Goal: Task Accomplishment & Management: Manage account settings

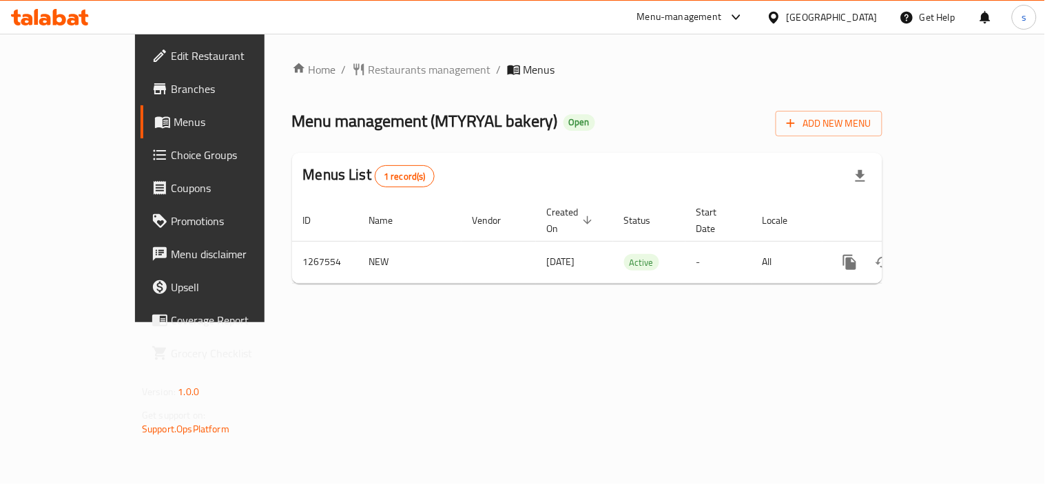
click at [863, 23] on div "[GEOGRAPHIC_DATA]" at bounding box center [832, 17] width 91 height 15
click at [572, 322] on div "Home / Restaurants management / Menus Menu management ( MTYRYAL bakery ) Open A…" at bounding box center [588, 178] width 646 height 289
click at [722, 14] on div "Menu-management" at bounding box center [679, 17] width 85 height 17
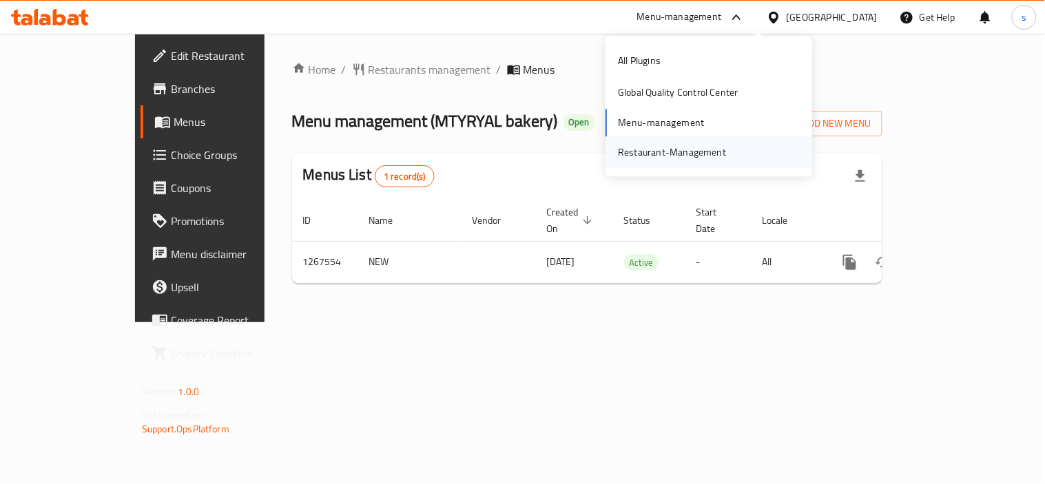
click at [696, 152] on div "Restaurant-Management" at bounding box center [672, 152] width 108 height 15
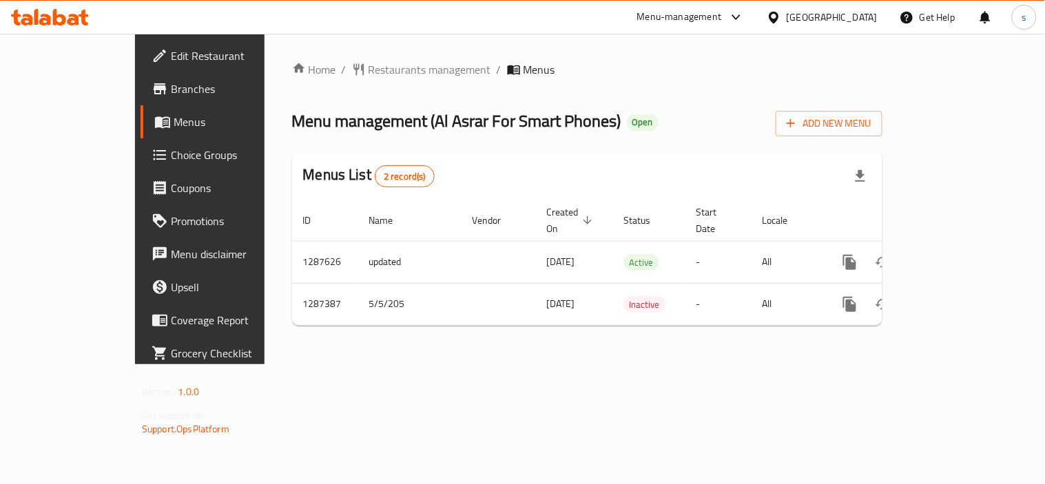
click at [745, 19] on div at bounding box center [733, 17] width 23 height 17
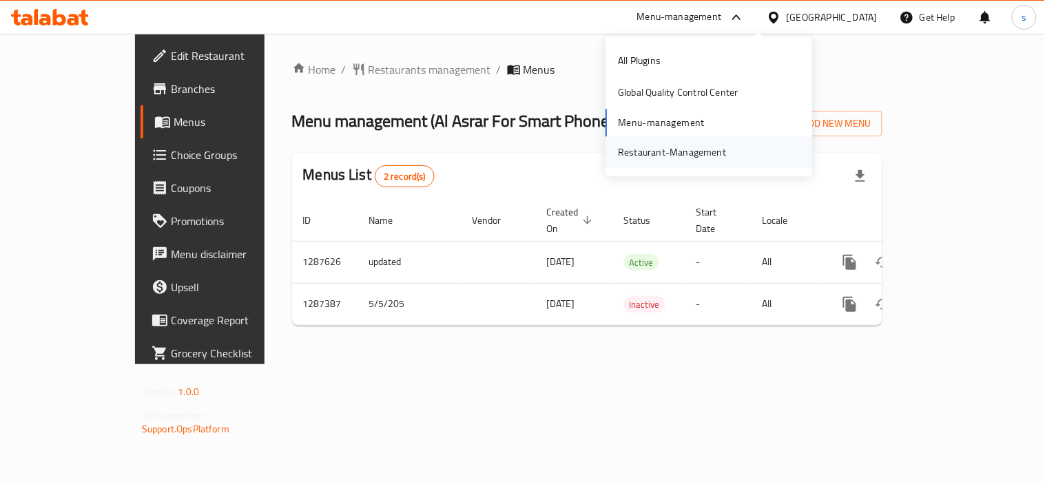
click at [701, 160] on div "Restaurant-Management" at bounding box center [672, 152] width 108 height 15
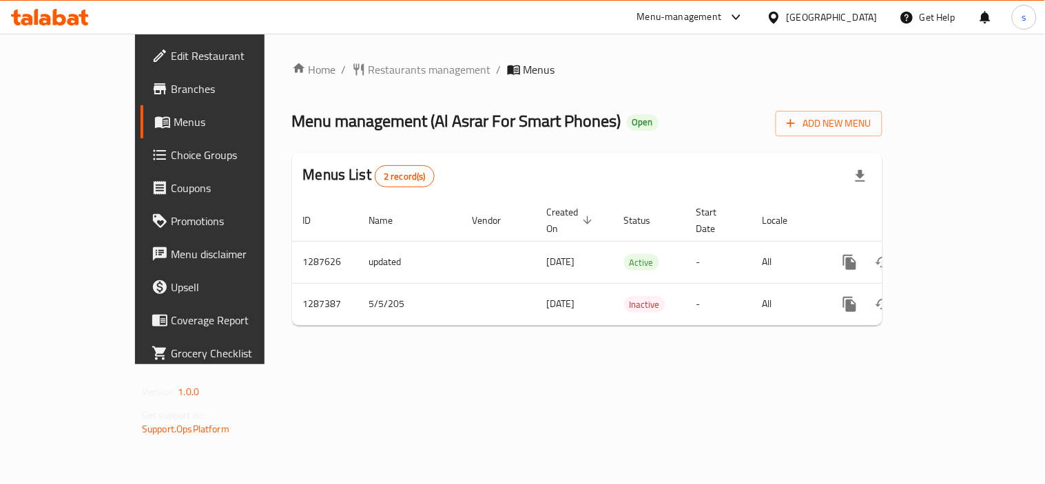
click at [756, 11] on div "Menu-management" at bounding box center [691, 17] width 130 height 33
click at [856, 12] on div "[GEOGRAPHIC_DATA]" at bounding box center [832, 17] width 91 height 15
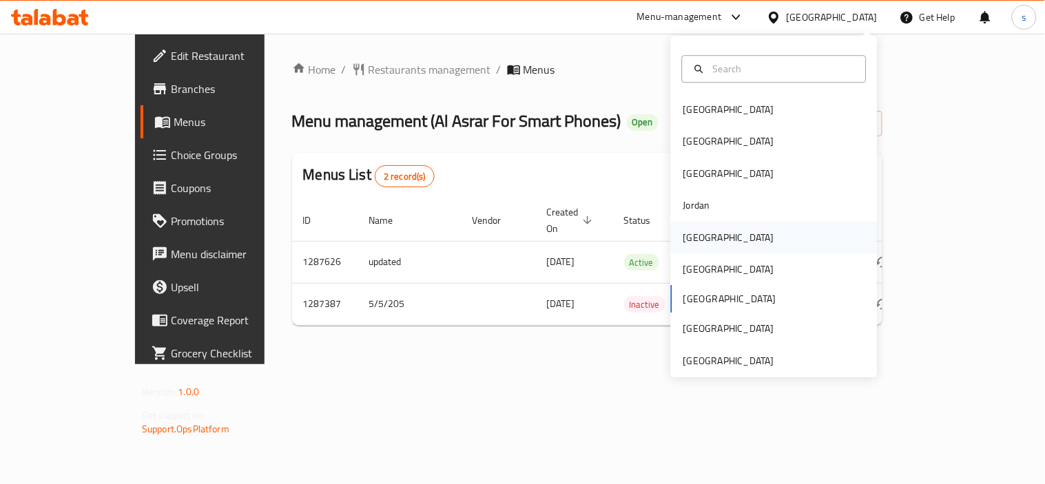
click at [688, 230] on div "Kuwait" at bounding box center [728, 237] width 91 height 15
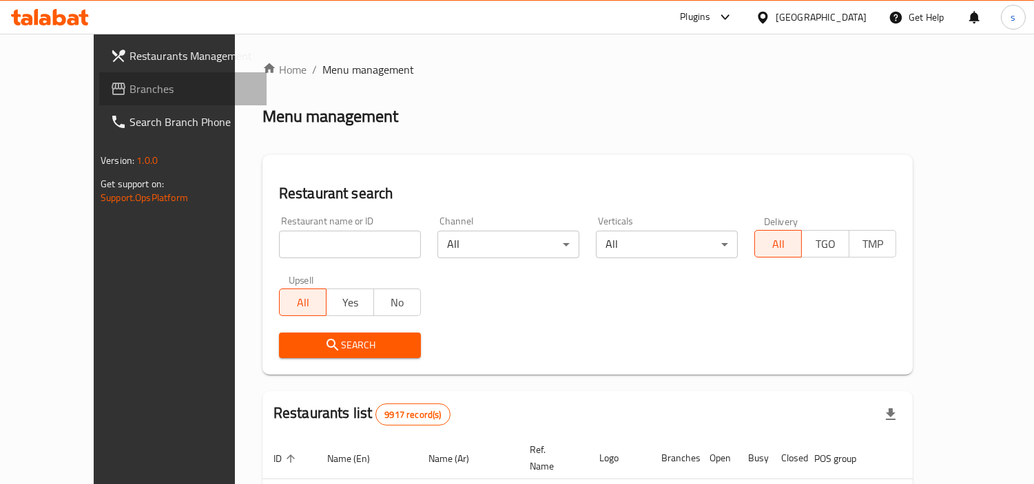
click at [99, 102] on link "Branches" at bounding box center [182, 88] width 167 height 33
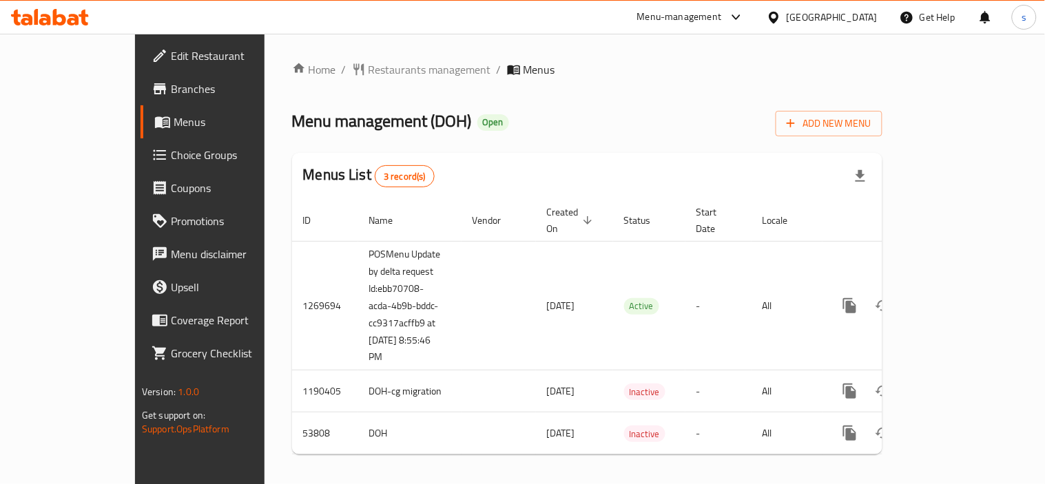
click at [619, 130] on div "Menu management ( DOH ) Open Add New Menu" at bounding box center [587, 120] width 590 height 31
click at [745, 16] on icon at bounding box center [736, 17] width 17 height 17
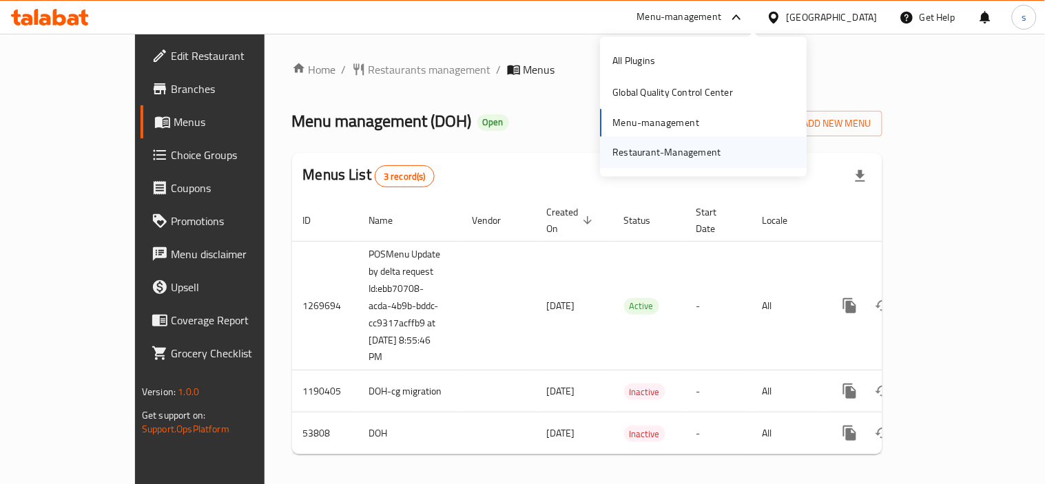
click at [714, 147] on div "Restaurant-Management" at bounding box center [666, 152] width 108 height 15
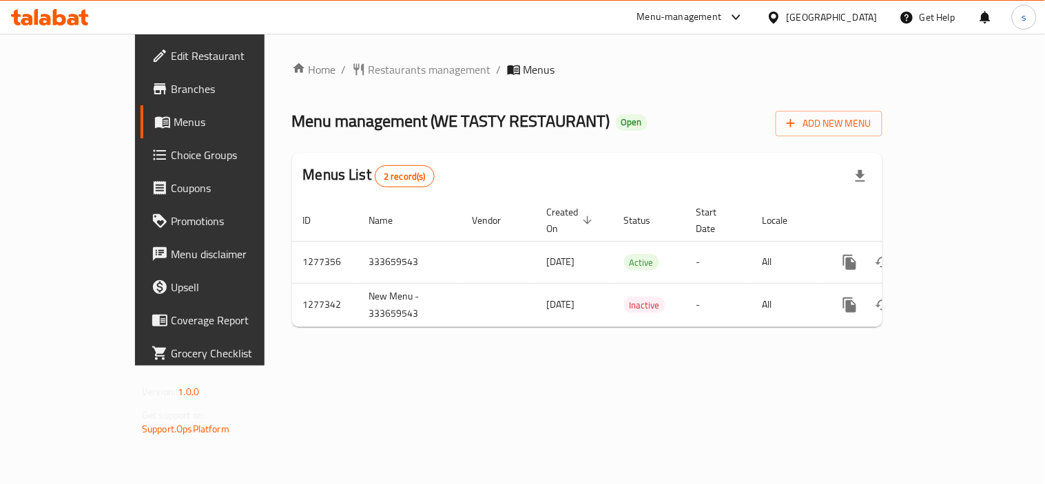
click at [821, 17] on div "[GEOGRAPHIC_DATA]" at bounding box center [832, 17] width 91 height 15
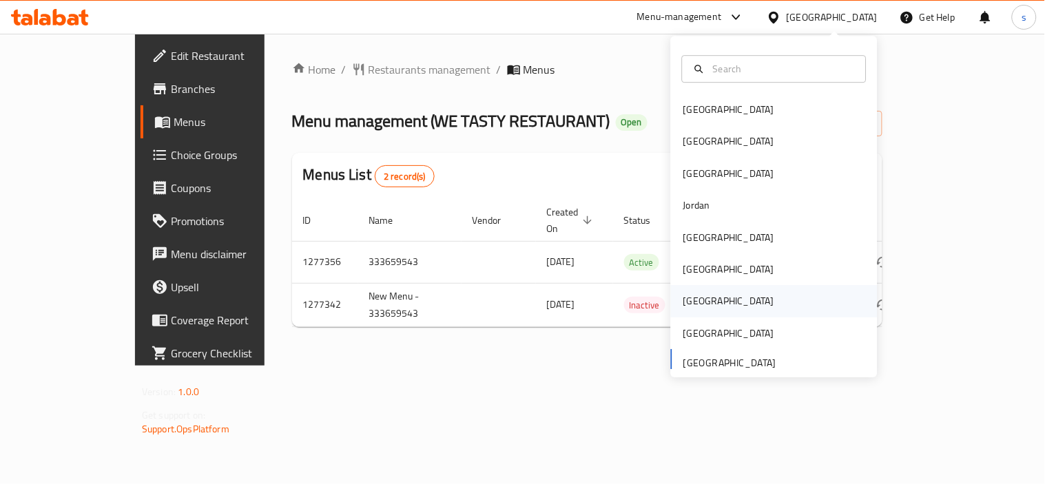
click at [692, 297] on div "[GEOGRAPHIC_DATA]" at bounding box center [728, 301] width 91 height 15
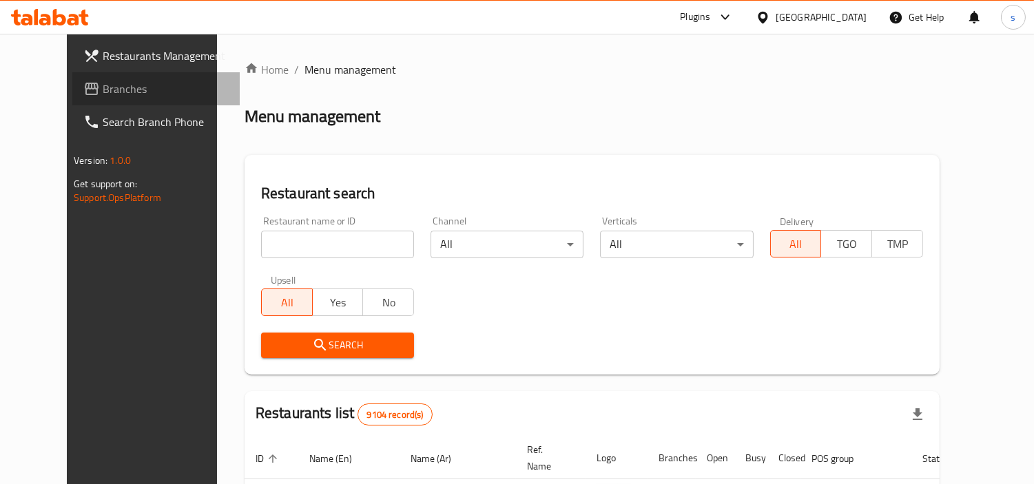
click at [72, 99] on link "Branches" at bounding box center [155, 88] width 167 height 33
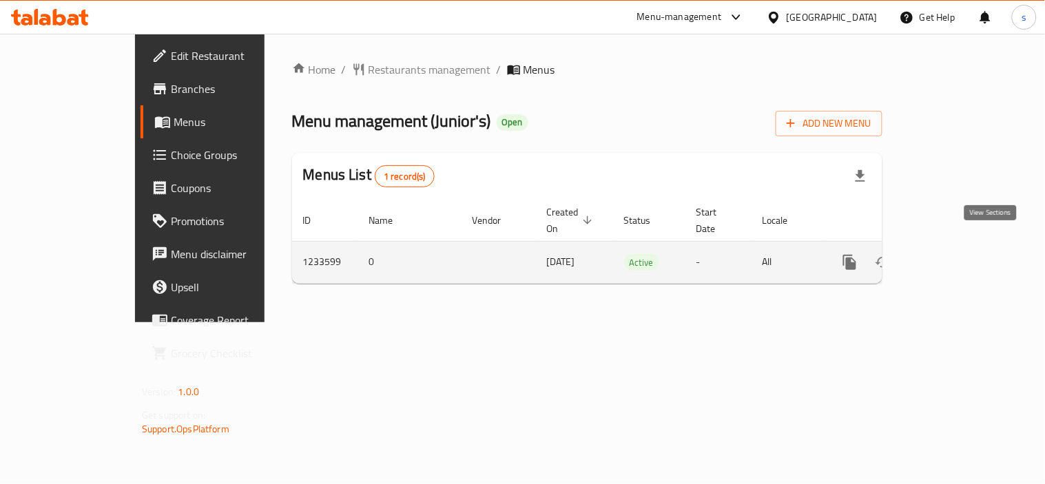
click at [958, 254] on icon "enhanced table" at bounding box center [949, 262] width 17 height 17
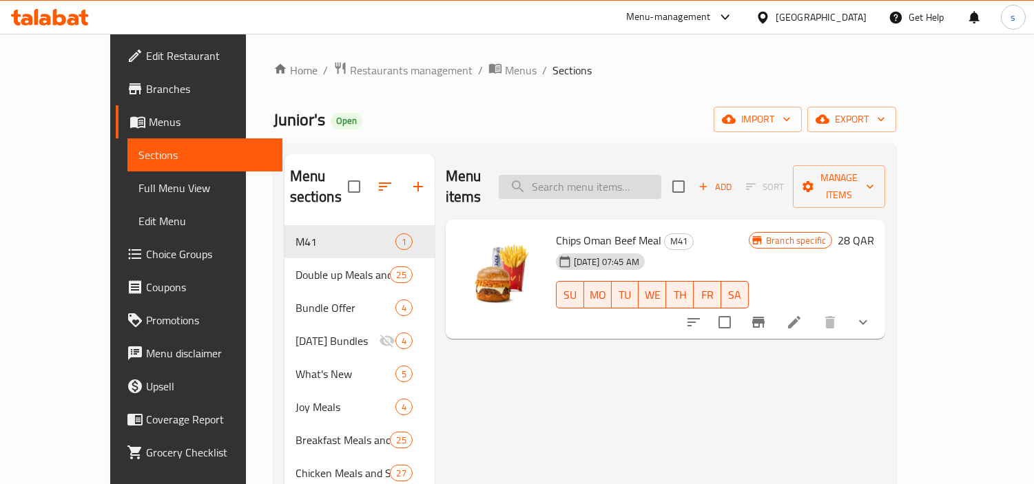
click at [650, 180] on input "search" at bounding box center [580, 187] width 163 height 24
paste input "Chicken Spicy"
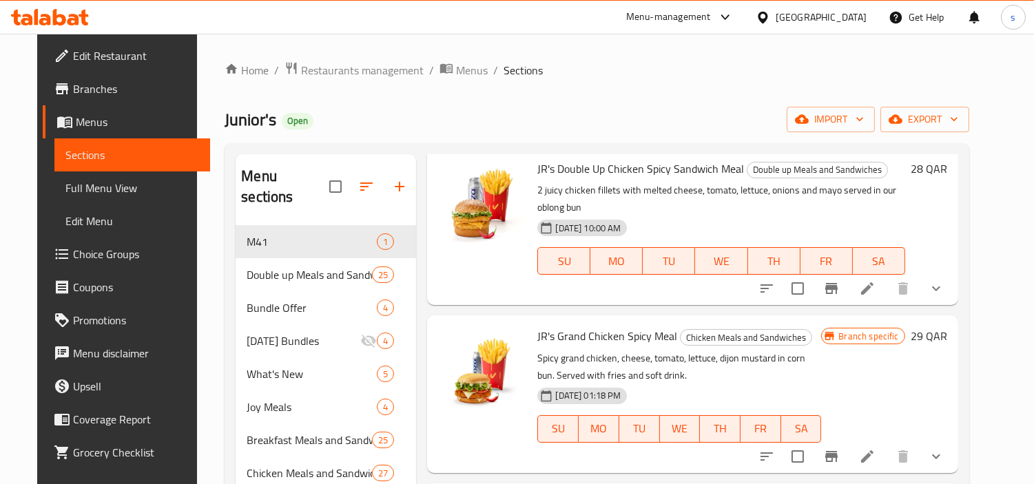
scroll to position [76, 0]
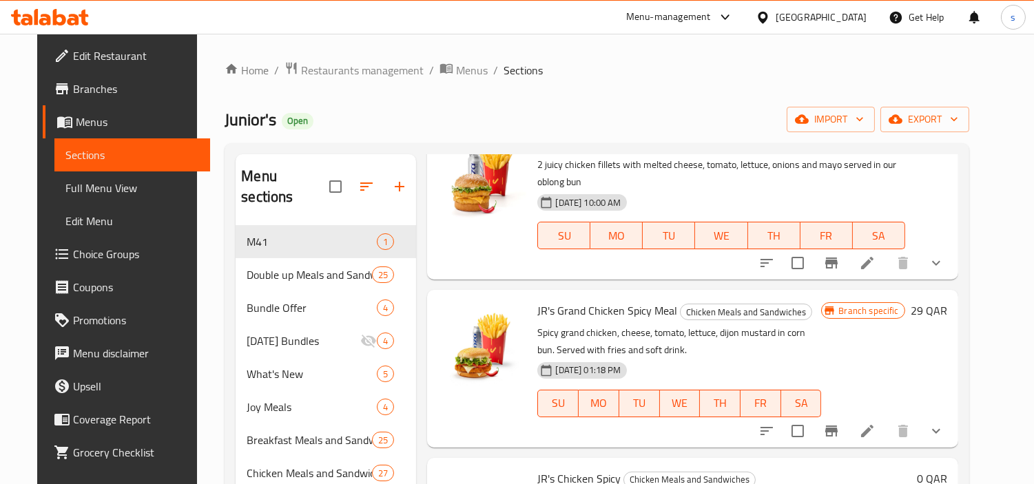
type input "Chicken Spicy"
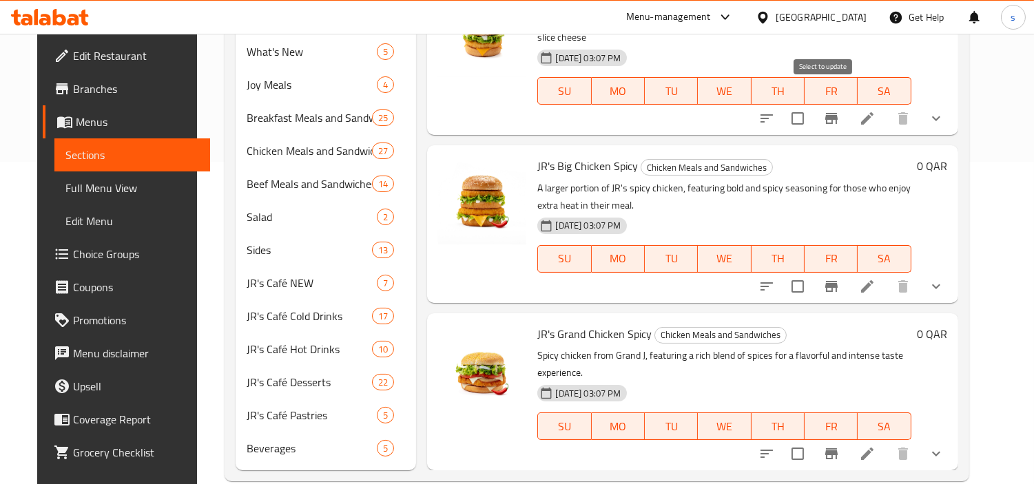
scroll to position [326, 0]
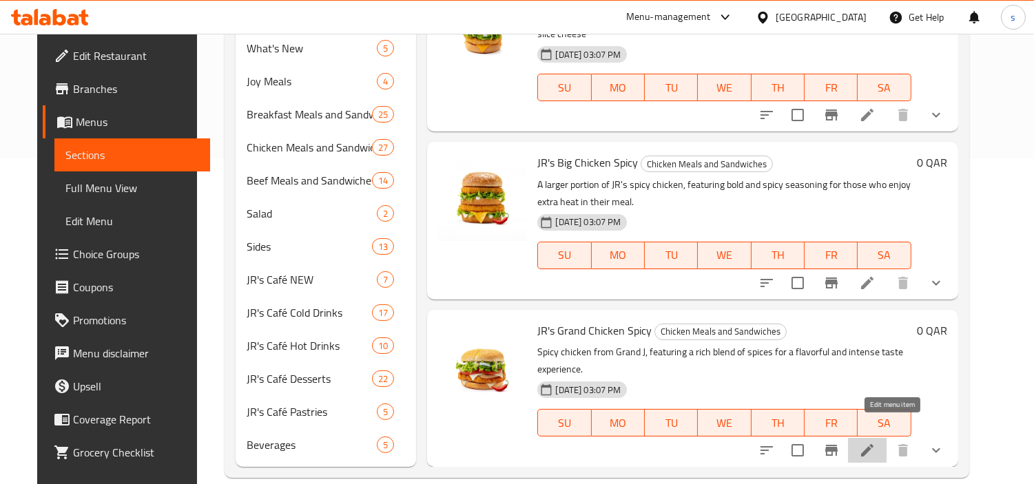
click at [876, 442] on icon at bounding box center [867, 450] width 17 height 17
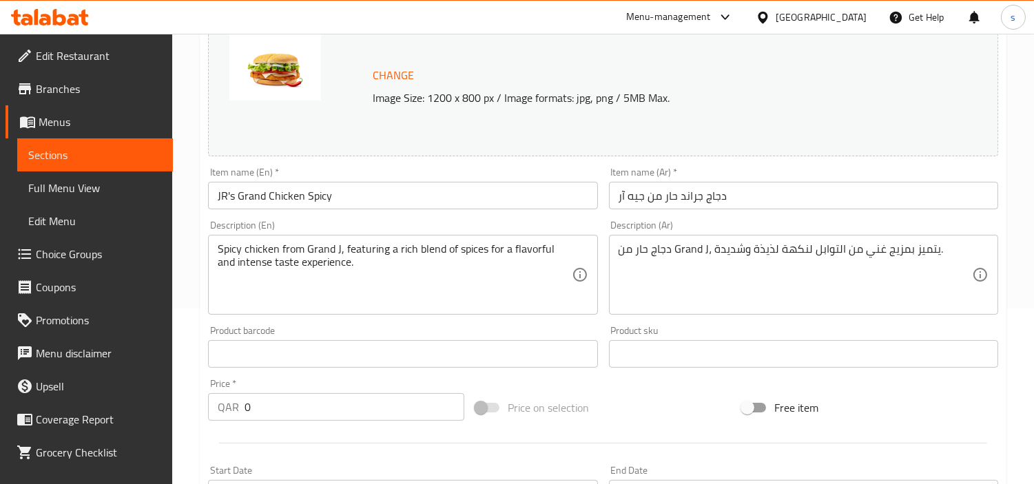
scroll to position [117, 0]
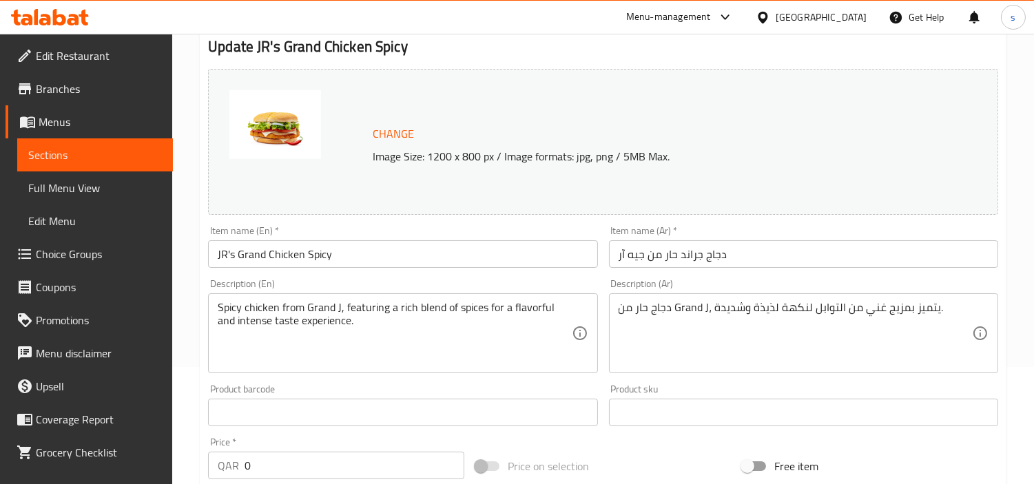
click at [101, 176] on link "Full Menu View" at bounding box center [95, 188] width 156 height 33
click at [145, 162] on span "Sections" at bounding box center [95, 155] width 134 height 17
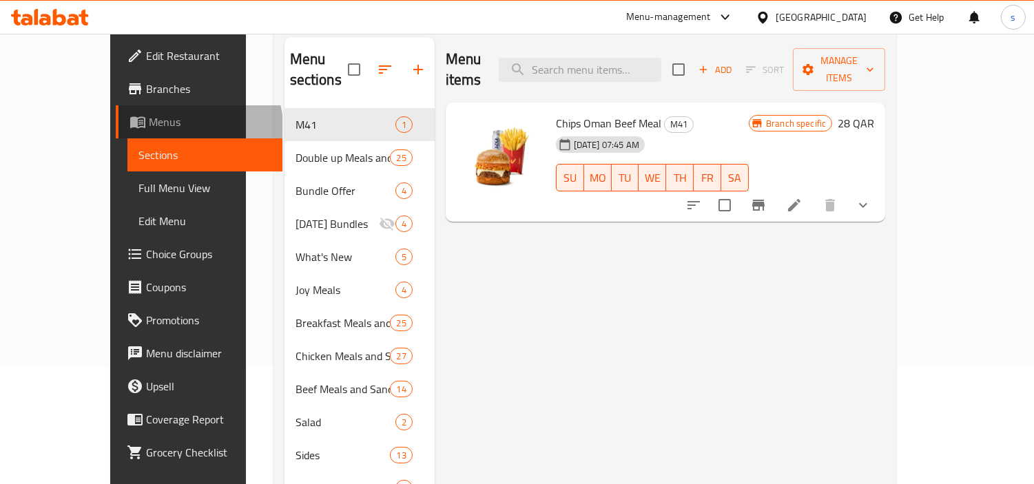
click at [149, 126] on span "Menus" at bounding box center [210, 122] width 123 height 17
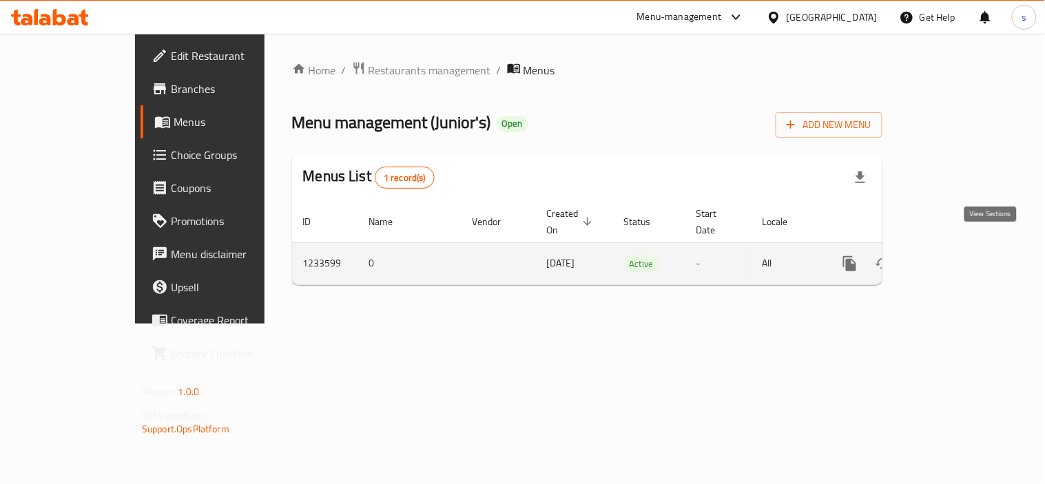
click at [956, 258] on icon "enhanced table" at bounding box center [949, 264] width 12 height 12
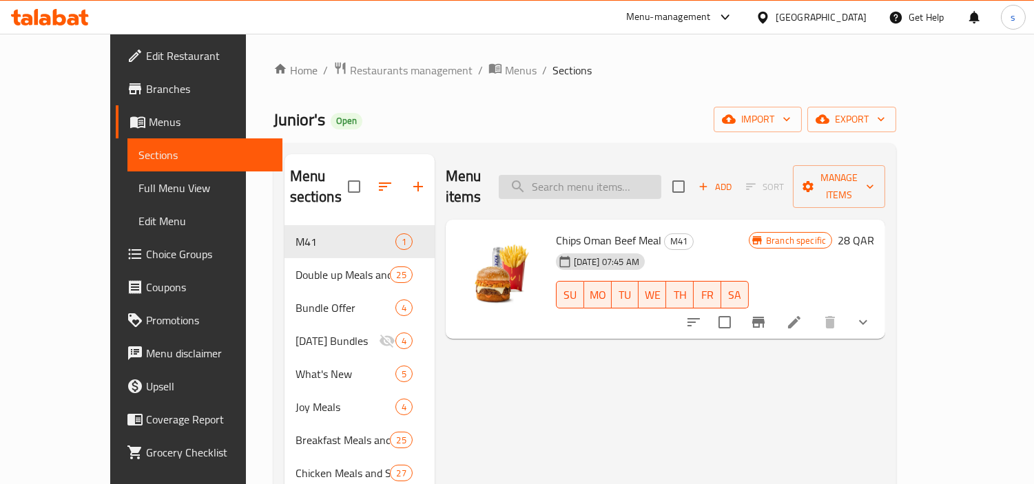
click at [661, 176] on input "search" at bounding box center [580, 187] width 163 height 24
paste input "Chicken Spicy"
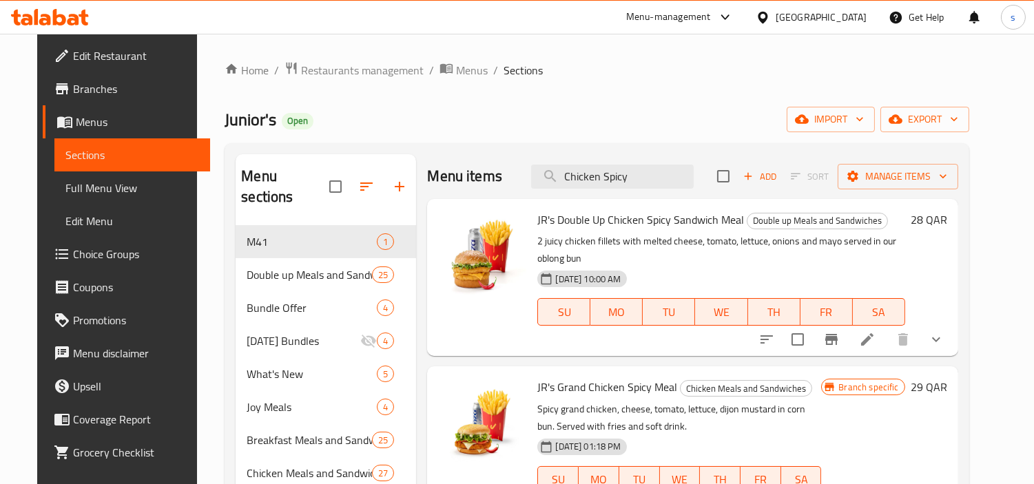
drag, startPoint x: 632, startPoint y: 186, endPoint x: 526, endPoint y: 193, distance: 106.3
click at [526, 193] on div "Menu items Chicken Spicy Add Sort Manage items" at bounding box center [692, 176] width 530 height 45
paste input "Juniors"
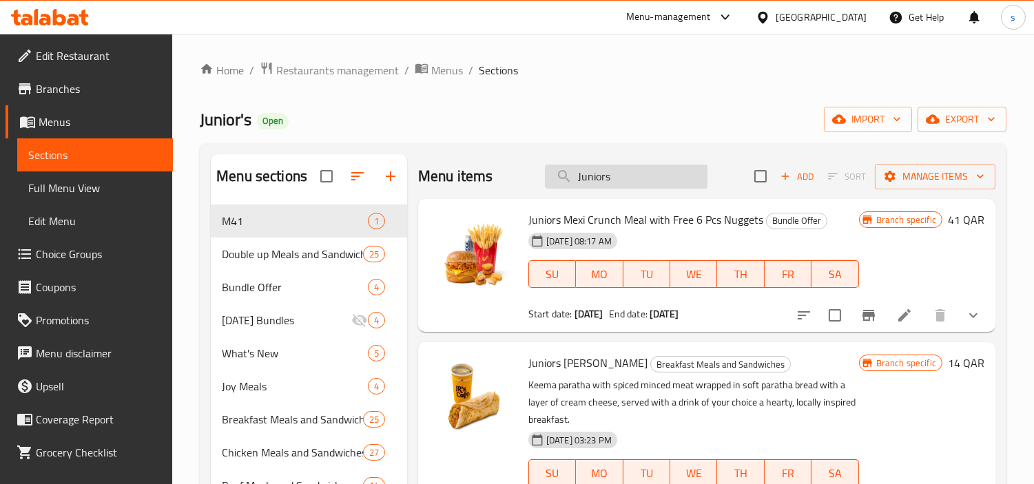
click at [595, 176] on input "Juniors" at bounding box center [626, 177] width 163 height 24
drag, startPoint x: 622, startPoint y: 183, endPoint x: 480, endPoint y: 168, distance: 142.7
click at [480, 168] on div "Menu items Juniors Add Sort Manage items" at bounding box center [706, 176] width 577 height 45
paste input "Grand"
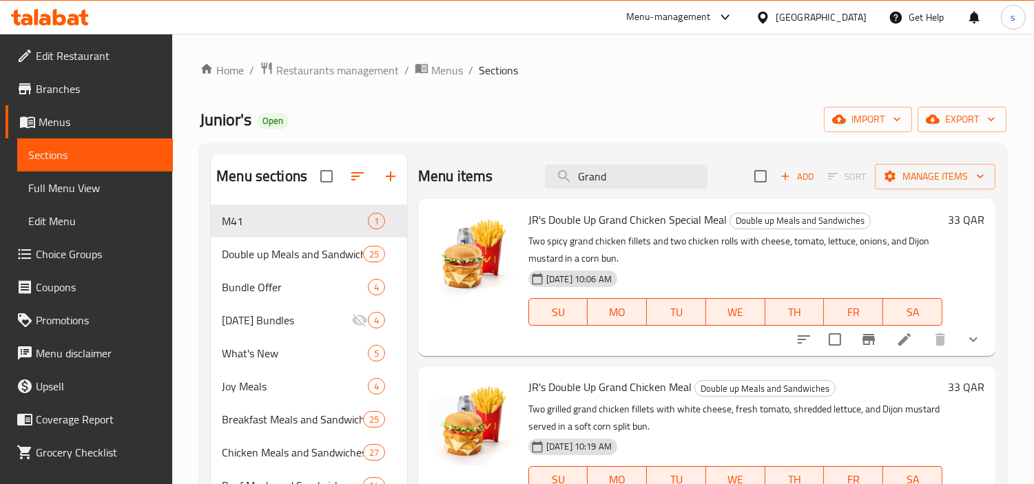
type input "Grand"
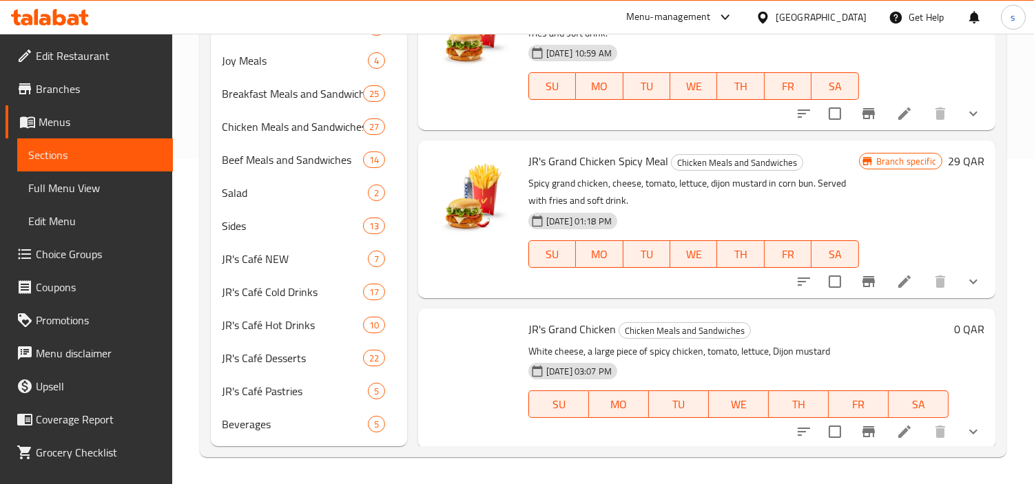
scroll to position [1224, 0]
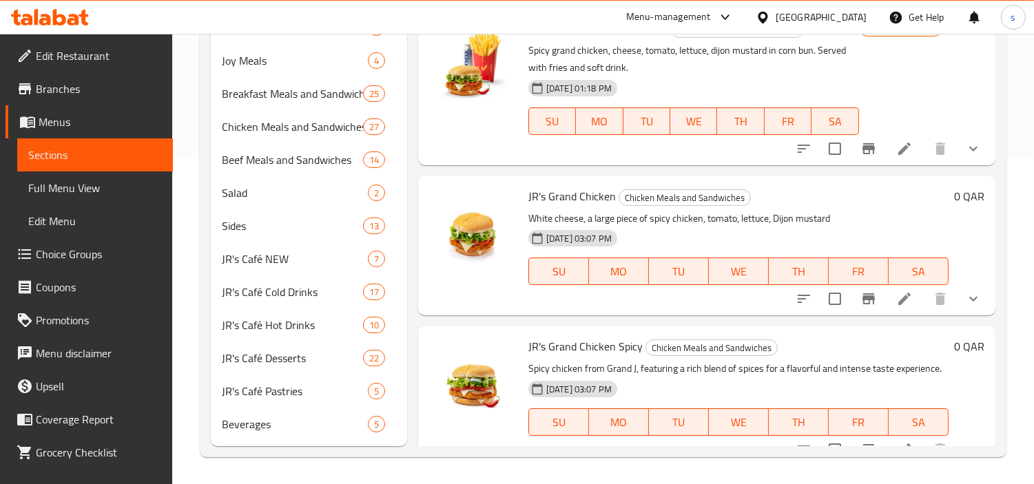
click at [99, 249] on span "Choice Groups" at bounding box center [99, 254] width 126 height 17
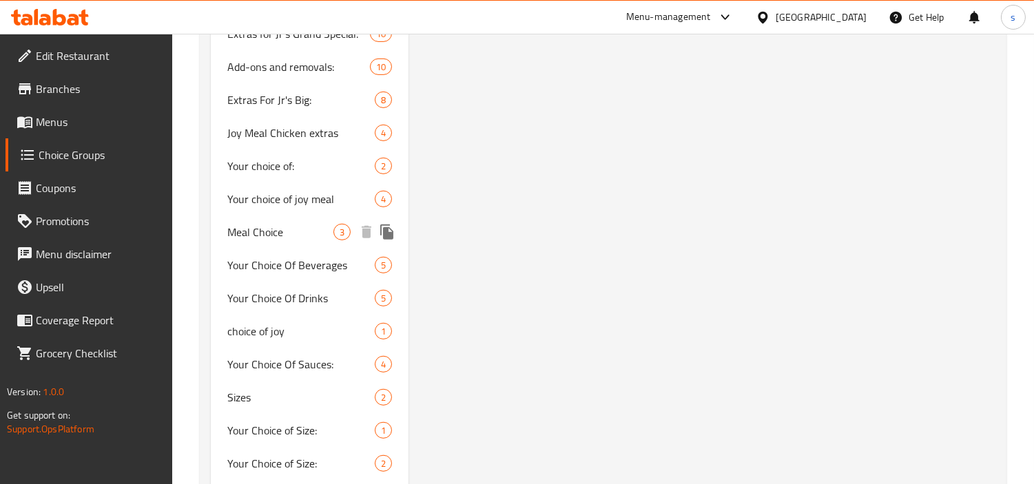
scroll to position [1387, 0]
